Goal: Communication & Community: Answer question/provide support

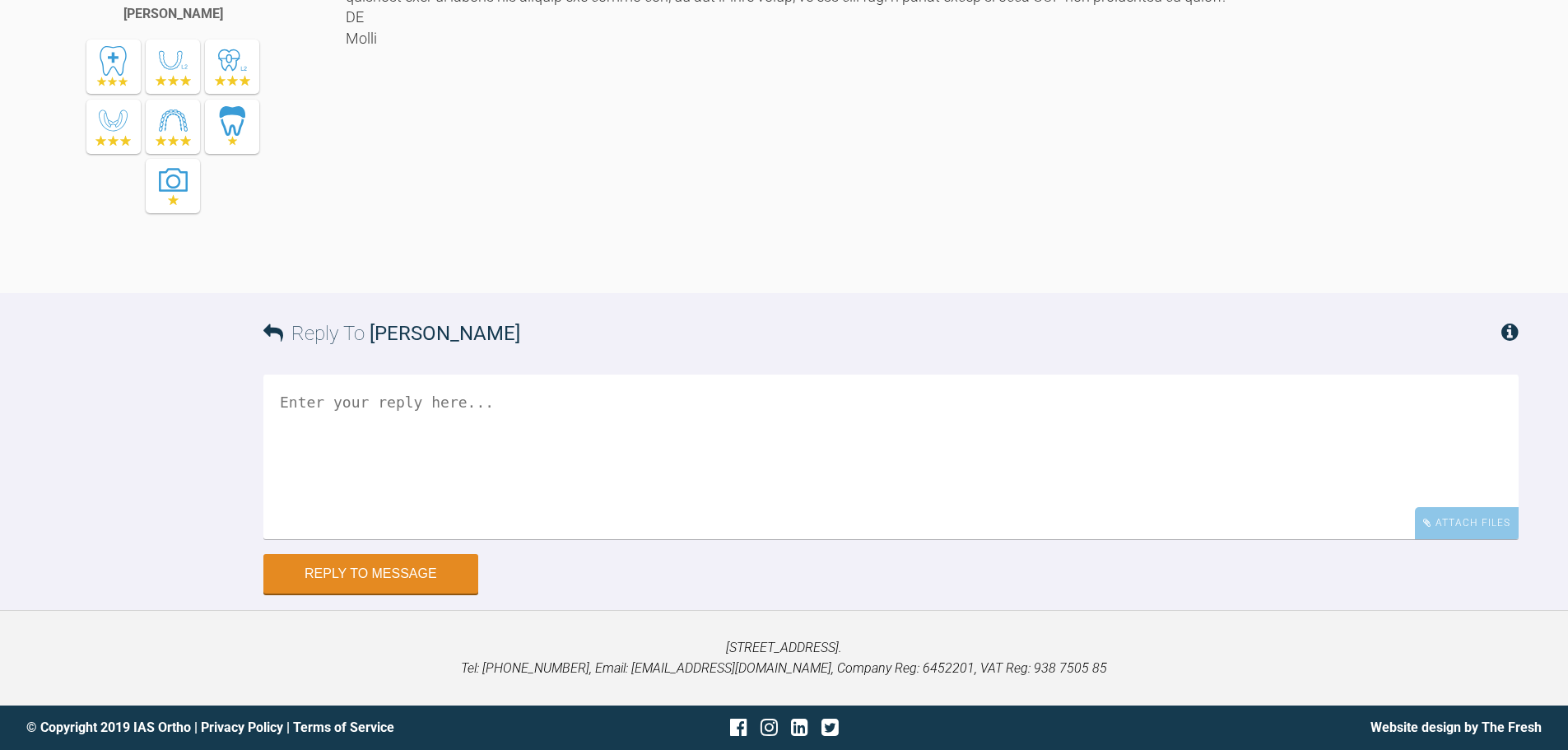
scroll to position [2371, 0]
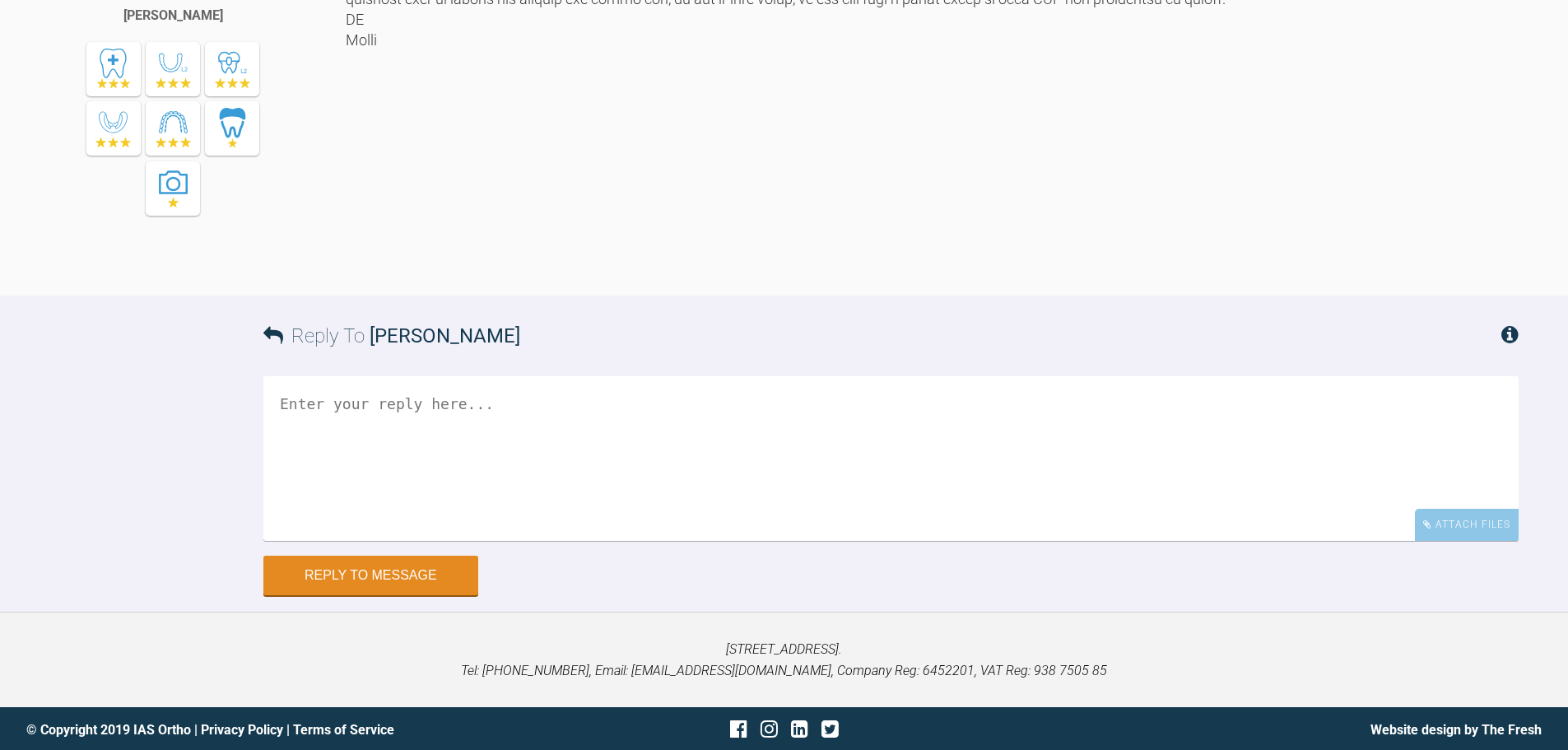
click at [575, 541] on textarea at bounding box center [891, 459] width 1256 height 165
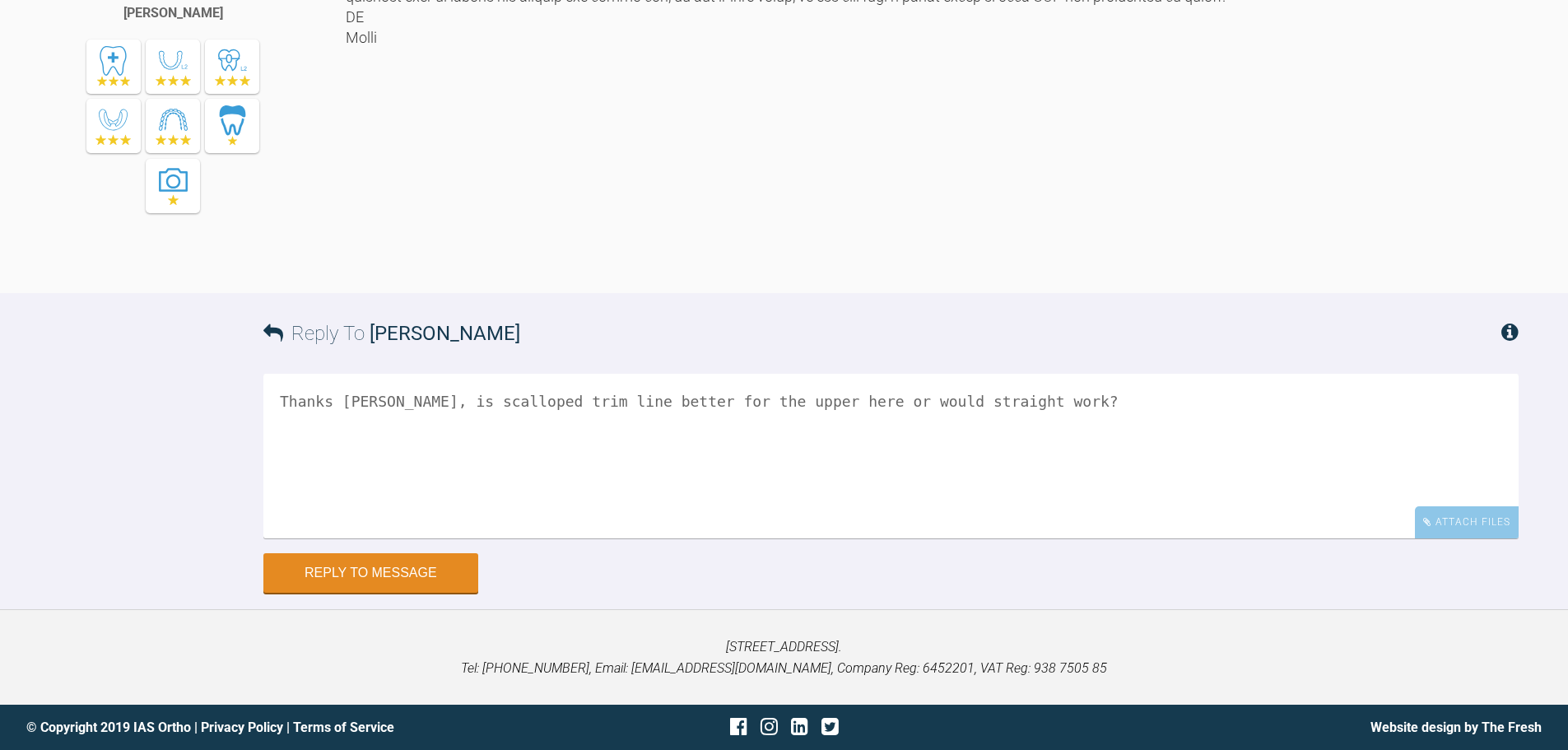
scroll to position [2436, 0]
click at [977, 539] on textarea "Thanks Kelly, is scalloped trim line better for the upper here or would straigh…" at bounding box center [891, 456] width 1256 height 165
click at [974, 539] on textarea "Thanks Kelly, is scalloped trim line better for the upper here or would straigh…" at bounding box center [891, 456] width 1256 height 165
click at [1017, 539] on textarea "Thanks Kelly, is scalloped trim line better for the upper here or would straigh…" at bounding box center [891, 456] width 1256 height 165
click at [971, 539] on textarea "Thanks Kelly, is scalloped trim line better for the upper here or would straigh…" at bounding box center [891, 456] width 1256 height 165
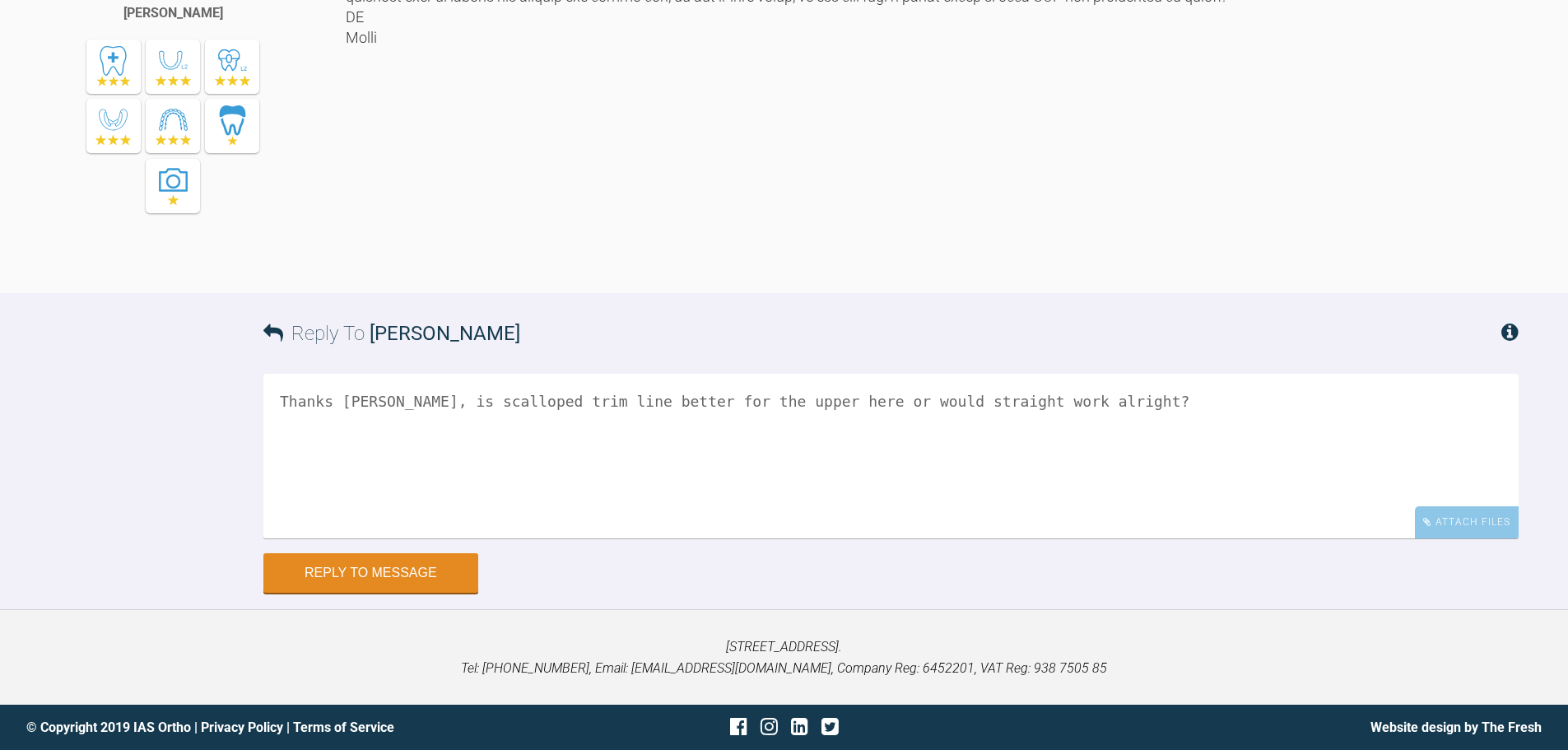
click at [1109, 539] on textarea "Thanks Kelly, is scalloped trim line better for the upper here or would straigh…" at bounding box center [891, 456] width 1256 height 165
drag, startPoint x: 622, startPoint y: 597, endPoint x: 279, endPoint y: 593, distance: 343.0
click at [279, 539] on textarea "Thanks Kelly, is scalloped trim line better for the upper here or would straigh…" at bounding box center [891, 456] width 1256 height 165
click at [1075, 539] on textarea "Thanks Kelly, is scalloped trim line better for the upper here or would straigh…" at bounding box center [891, 456] width 1256 height 165
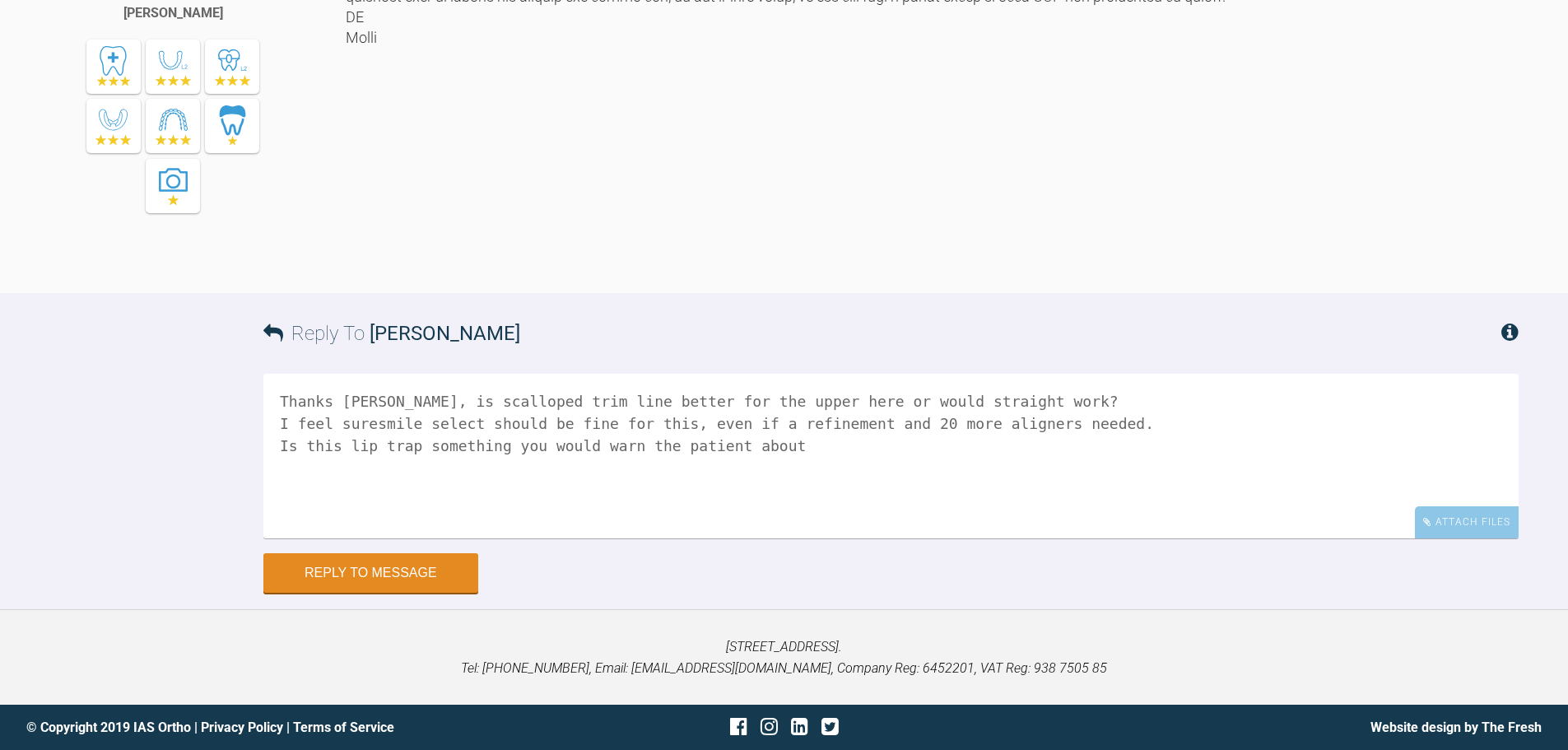
click at [417, 539] on textarea "Thanks Kelly, is scalloped trim line better for the upper here or would straigh…" at bounding box center [891, 456] width 1256 height 165
click at [453, 539] on textarea "Thanks Kelly, is scalloped trim line better for the upper here or would straigh…" at bounding box center [891, 456] width 1256 height 165
click at [1042, 539] on textarea "Thanks Kelly, is scalloped trim line better for the upper here or would straigh…" at bounding box center [891, 456] width 1256 height 165
click at [1205, 503] on textarea "Thanks Kelly, is scalloped trim line better for the upper here or would straigh…" at bounding box center [891, 456] width 1256 height 165
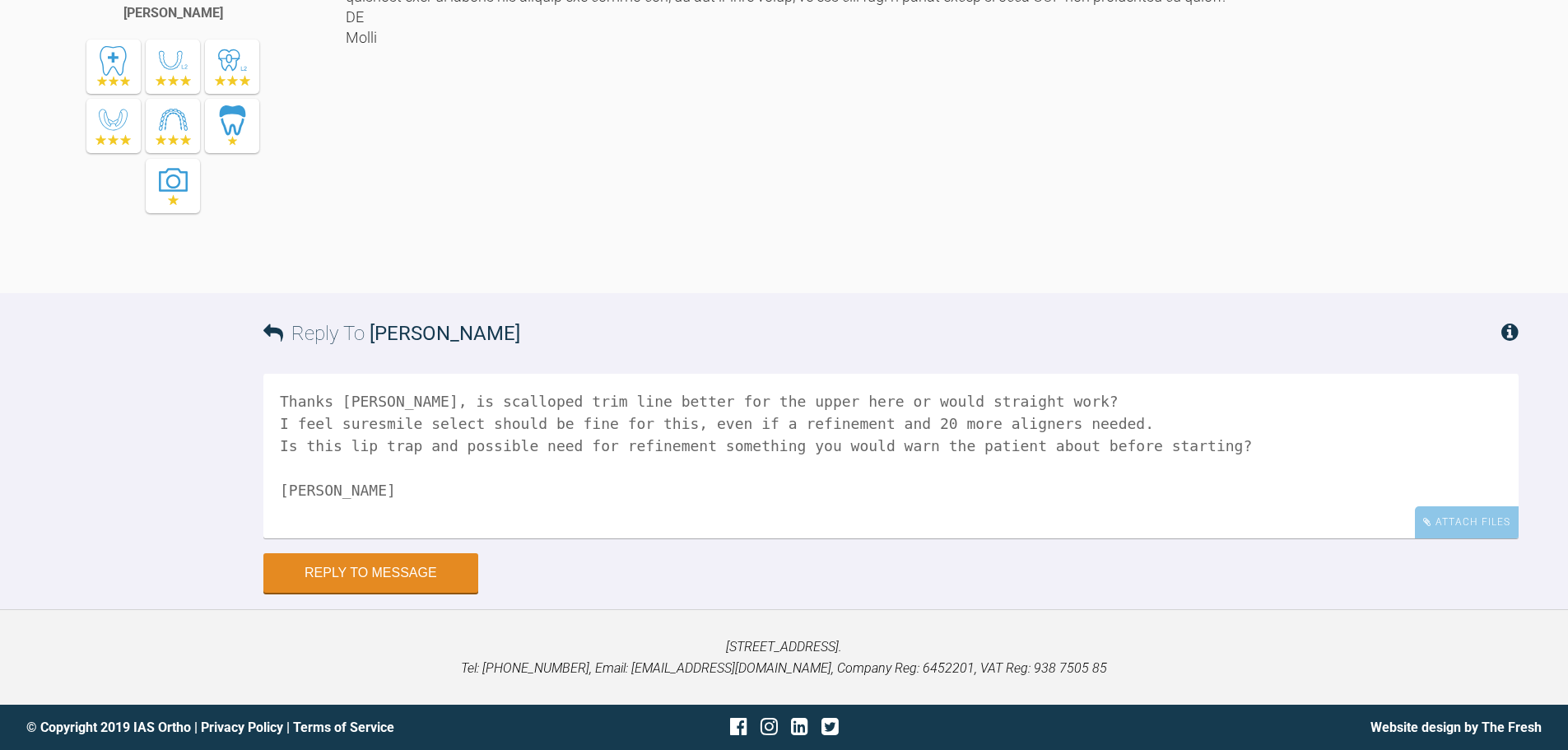
click at [710, 510] on textarea "Thanks Kelly, is scalloped trim line better for the upper here or would straigh…" at bounding box center [891, 456] width 1256 height 165
click at [337, 521] on textarea "Thanks Kelly, is scalloped trim line better for the upper here or would straigh…" at bounding box center [891, 456] width 1256 height 165
type textarea "Thanks Kelly, is scalloped trim line better for the upper here or would straigh…"
click at [395, 594] on button "Reply to Message" at bounding box center [371, 575] width 215 height 40
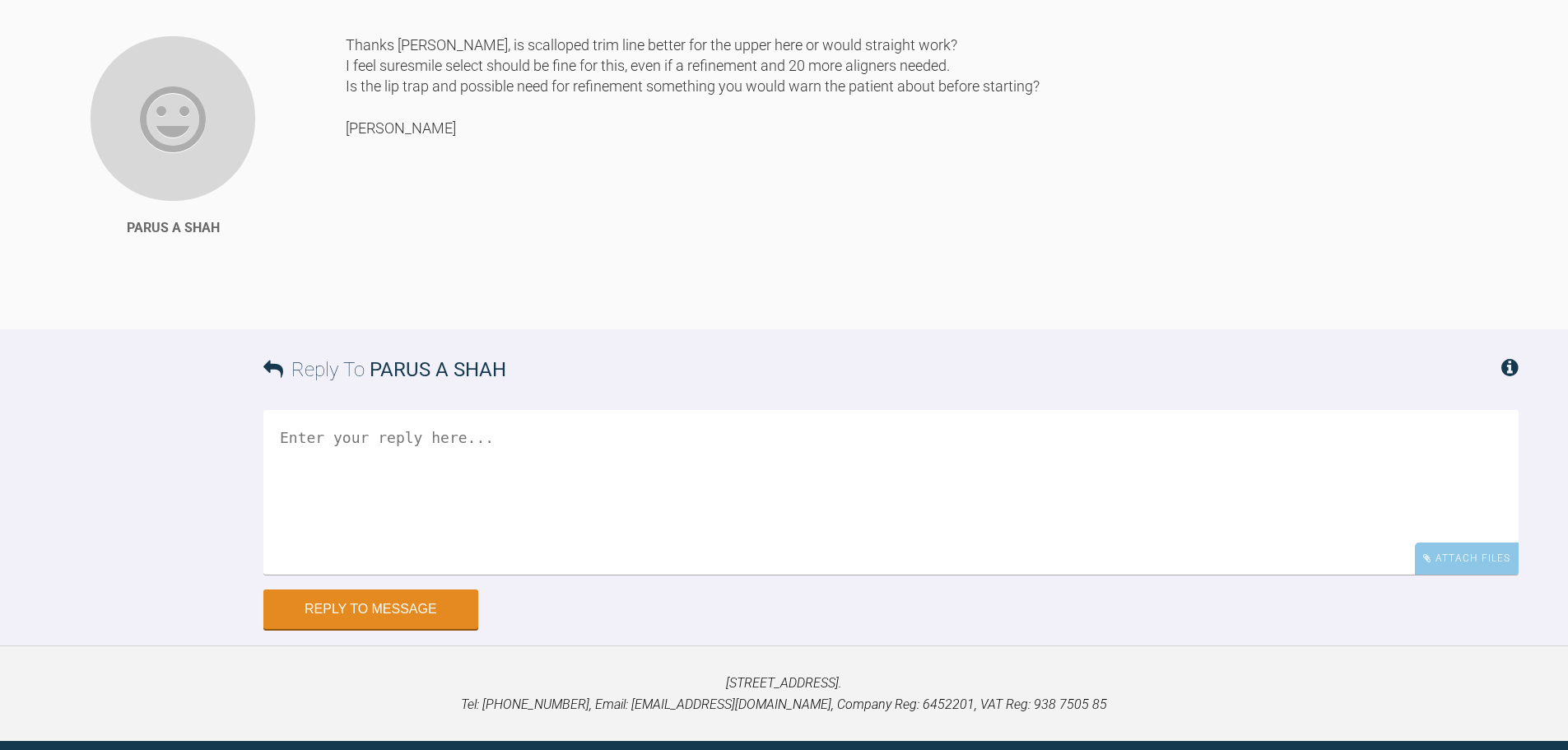
scroll to position [2782, 0]
